Goal: Task Accomplishment & Management: Complete application form

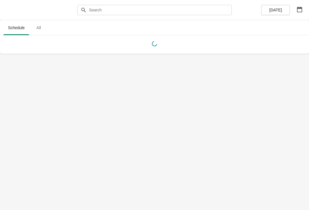
click at [303, 12] on button "button" at bounding box center [299, 9] width 10 height 10
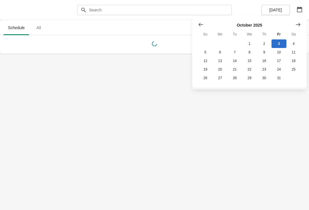
click at [223, 59] on button "13" at bounding box center [219, 61] width 15 height 9
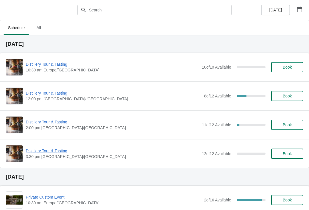
click at [64, 95] on span "Distillery Tour & Tasting" at bounding box center [113, 93] width 175 height 6
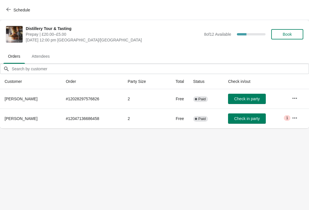
click at [289, 35] on span "Book" at bounding box center [287, 34] width 9 height 5
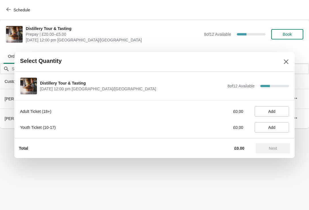
click at [275, 111] on span "Add" at bounding box center [271, 111] width 7 height 5
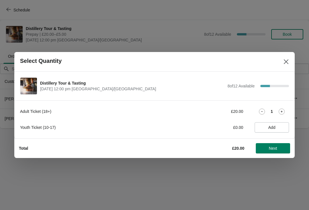
click at [279, 148] on span "Next" at bounding box center [272, 148] width 25 height 5
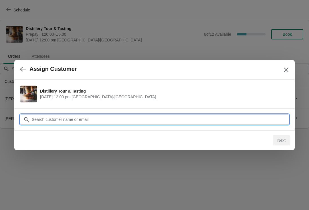
click at [164, 122] on input "Customer" at bounding box center [159, 119] width 257 height 10
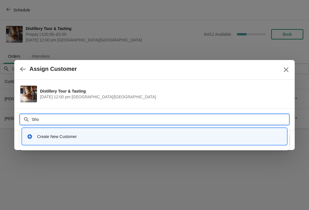
type input "Shop"
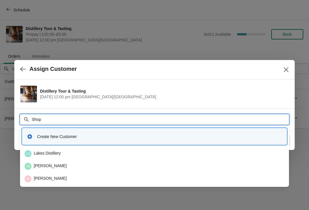
click at [70, 152] on div "[GEOGRAPHIC_DATA]" at bounding box center [155, 153] width 260 height 7
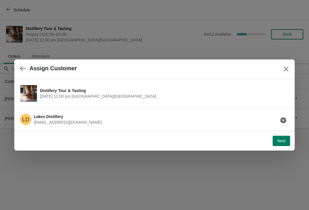
click at [281, 140] on span "Next" at bounding box center [281, 141] width 8 height 5
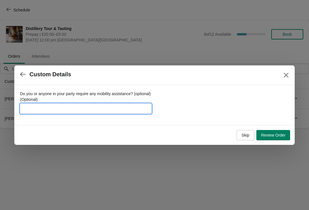
click at [121, 107] on input "Do you or anyone in your party require any mobility assistance? (optional) (Opt…" at bounding box center [86, 109] width 132 height 10
type input "[PERSON_NAME]"
click at [283, 135] on span "Review Order" at bounding box center [273, 135] width 25 height 5
